Goal: Check status: Check status

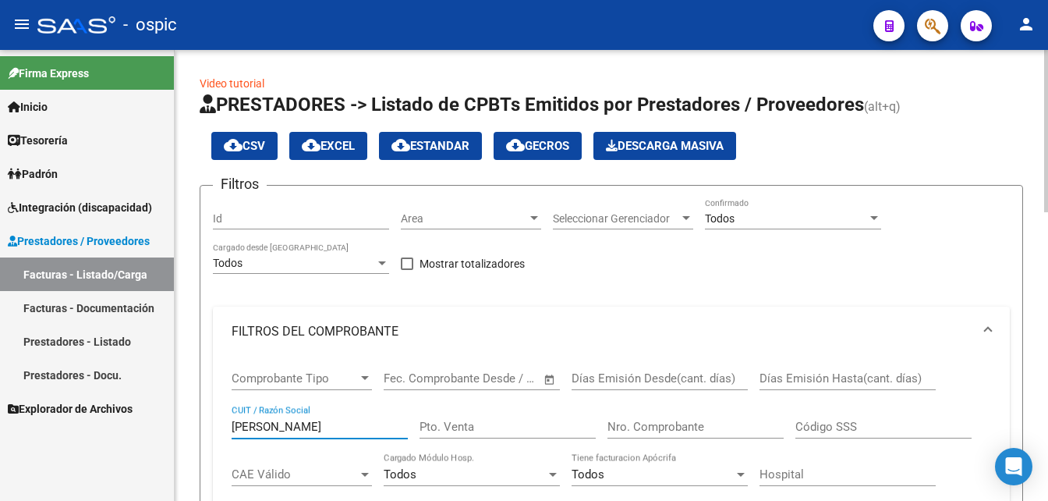
scroll to position [505, 0]
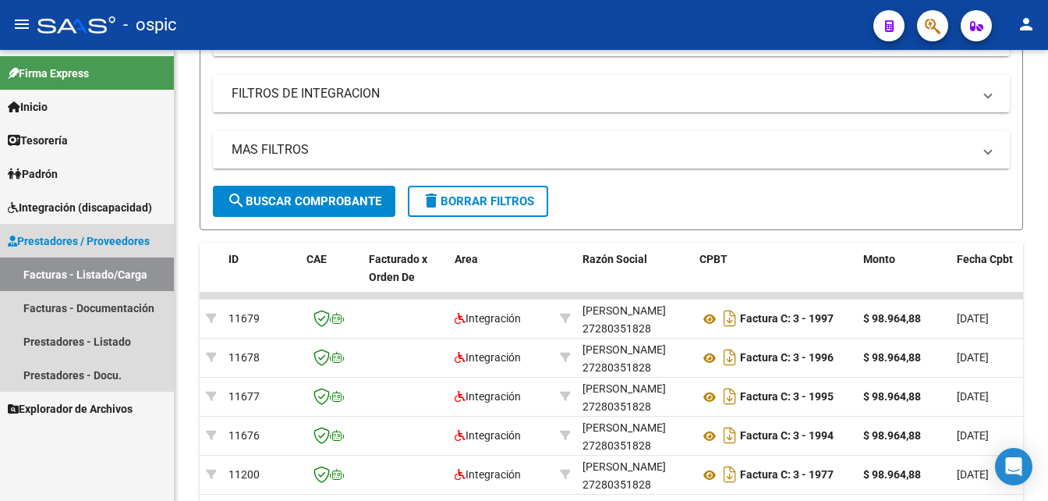
click at [121, 242] on span "Prestadores / Proveedores" at bounding box center [79, 240] width 142 height 17
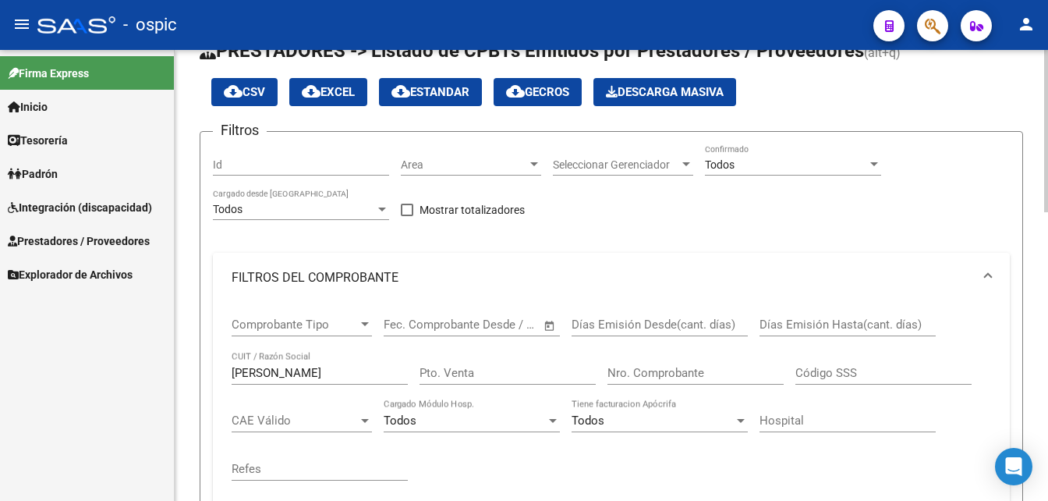
scroll to position [0, 0]
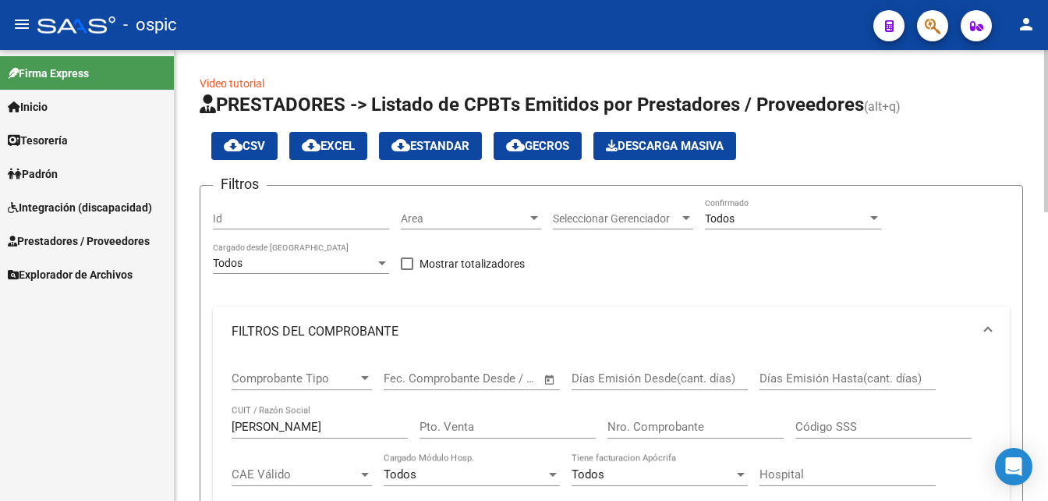
click at [1043, 27] on div "menu - ospic person Firma Express Inicio Calendario SSS Instructivos Contacto O…" at bounding box center [524, 250] width 1048 height 501
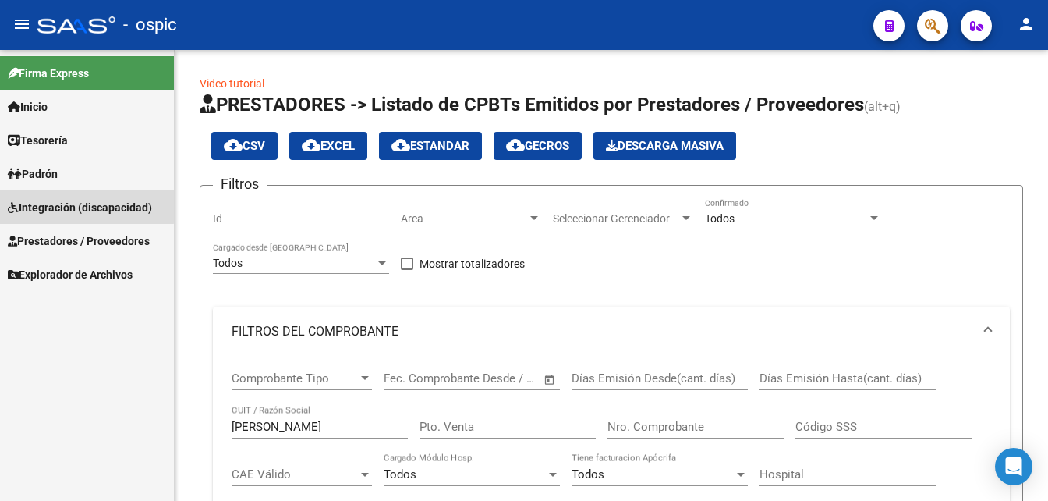
click at [66, 205] on span "Integración (discapacidad)" at bounding box center [80, 207] width 144 height 17
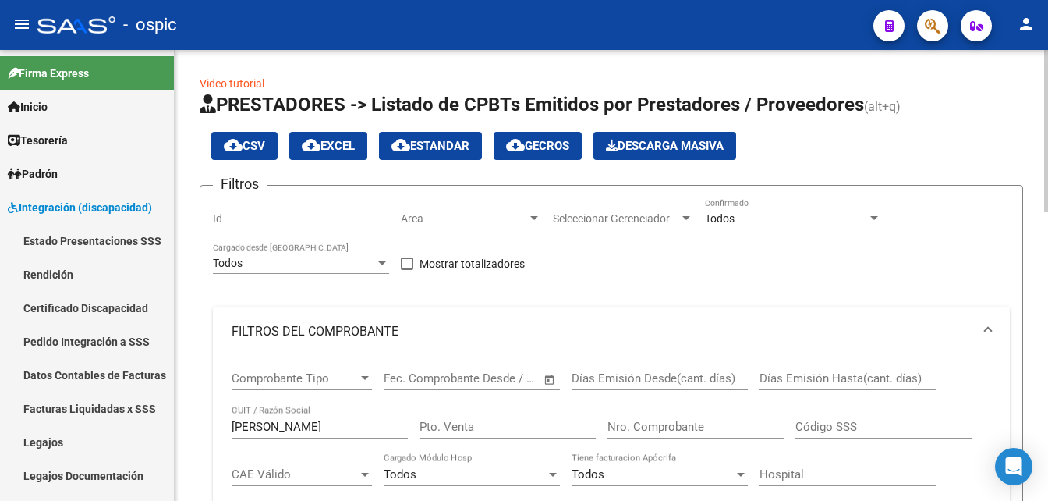
click at [308, 423] on input "[PERSON_NAME]" at bounding box center [320, 427] width 176 height 14
click at [307, 422] on input "[PERSON_NAME]" at bounding box center [320, 427] width 176 height 14
drag, startPoint x: 1041, startPoint y: 180, endPoint x: 1040, endPoint y: 194, distance: 14.1
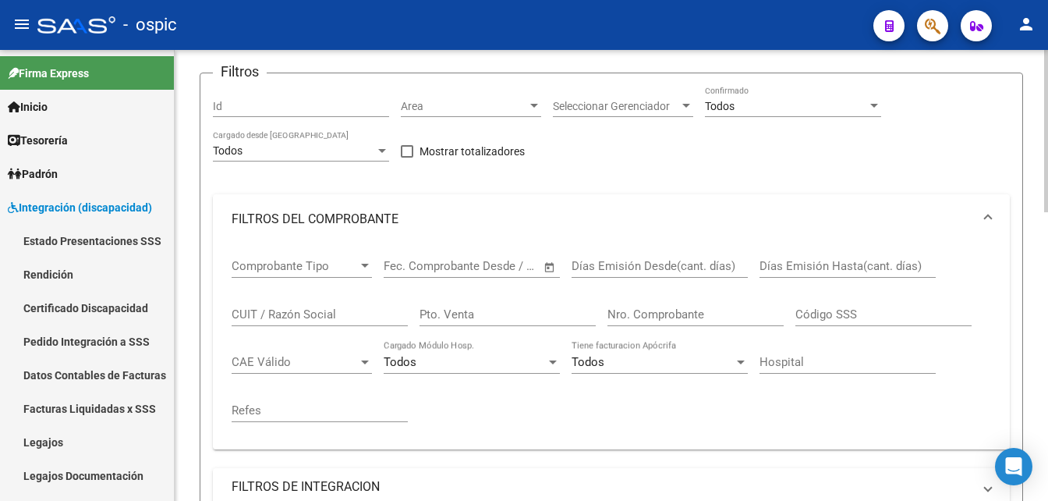
click at [1047, 212] on div at bounding box center [1046, 131] width 4 height 162
click at [1047, 260] on div at bounding box center [1046, 275] width 4 height 451
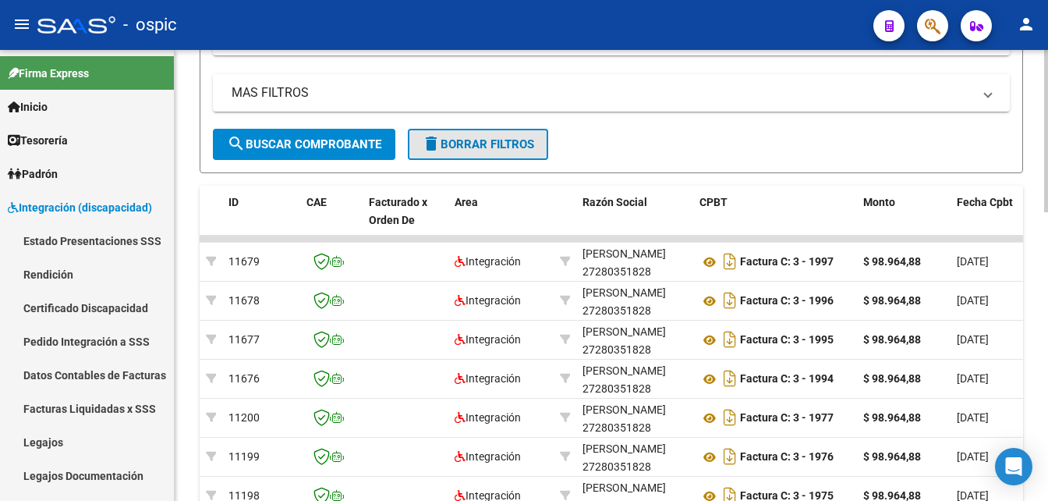
click at [461, 142] on span "delete Borrar Filtros" at bounding box center [478, 144] width 112 height 14
